Goal: Check status

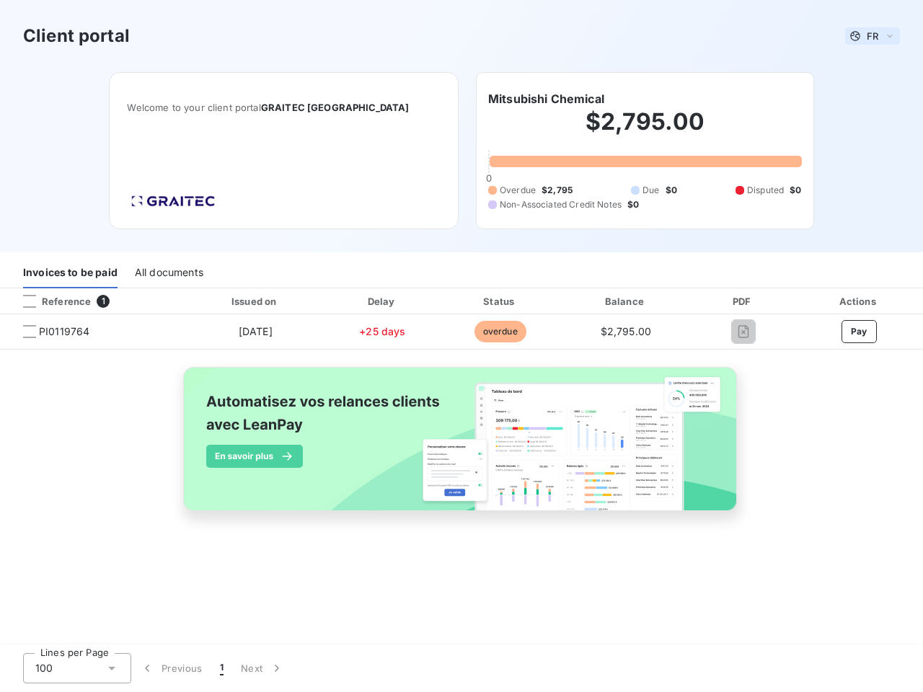
click at [873, 36] on span "FR" at bounding box center [873, 36] width 12 height 12
click at [546, 99] on h6 "Mitsubishi Chemical" at bounding box center [546, 98] width 116 height 17
click at [70, 273] on div "Invoices to be paid" at bounding box center [70, 273] width 94 height 30
click at [168, 273] on div "All documents" at bounding box center [169, 273] width 69 height 30
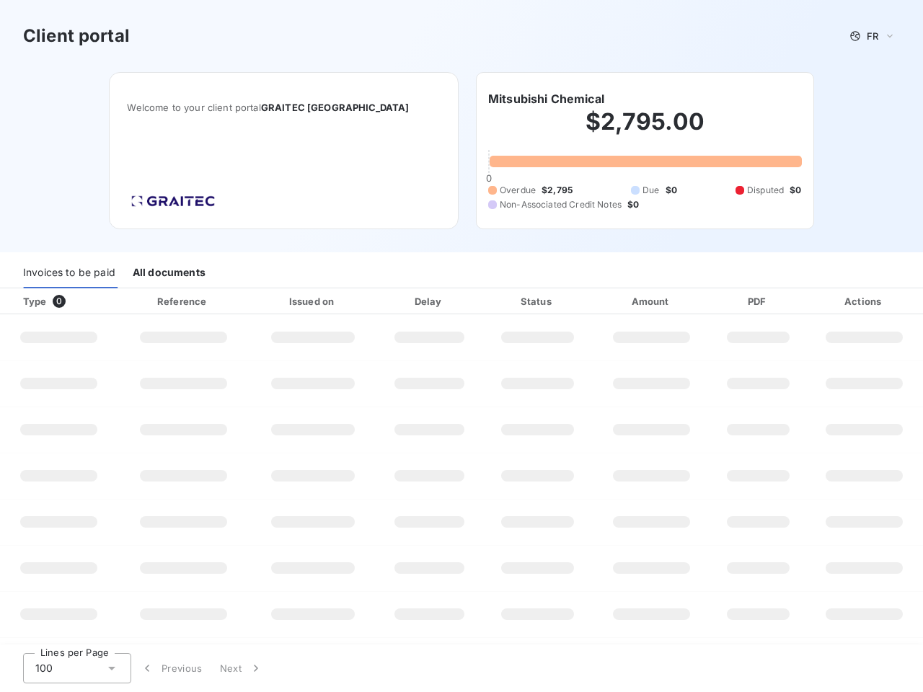
click at [92, 302] on div at bounding box center [87, 301] width 14 height 14
click at [30, 302] on div "Type 0" at bounding box center [64, 301] width 100 height 14
click at [255, 302] on div "Issued on" at bounding box center [312, 301] width 121 height 14
click at [382, 302] on div "Delay" at bounding box center [429, 301] width 100 height 14
click at [500, 302] on div "Status" at bounding box center [537, 301] width 105 height 14
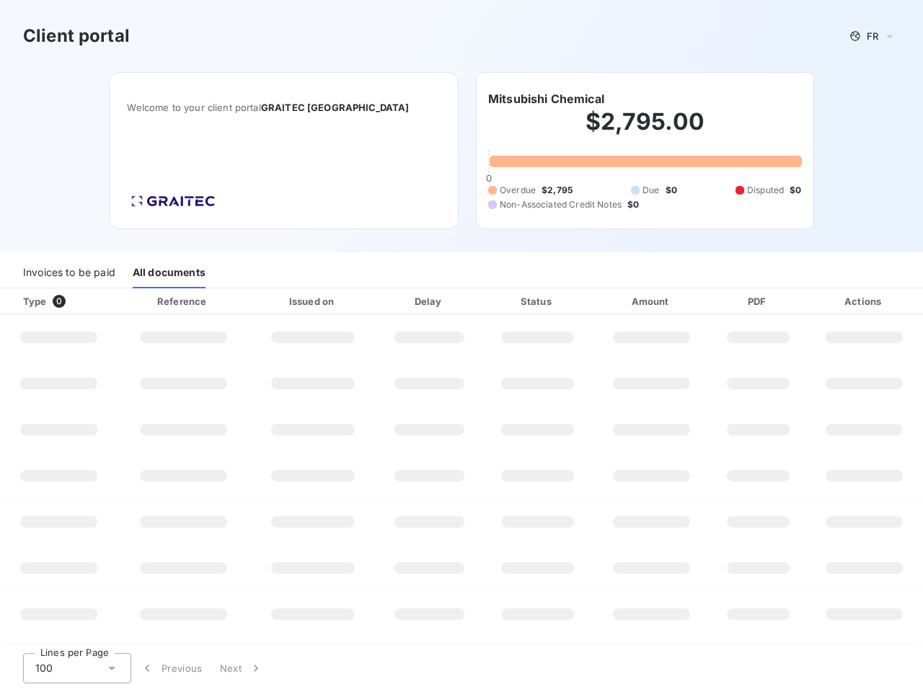
click at [626, 302] on div "Amount" at bounding box center [652, 301] width 113 height 14
